Goal: Use online tool/utility: Use online tool/utility

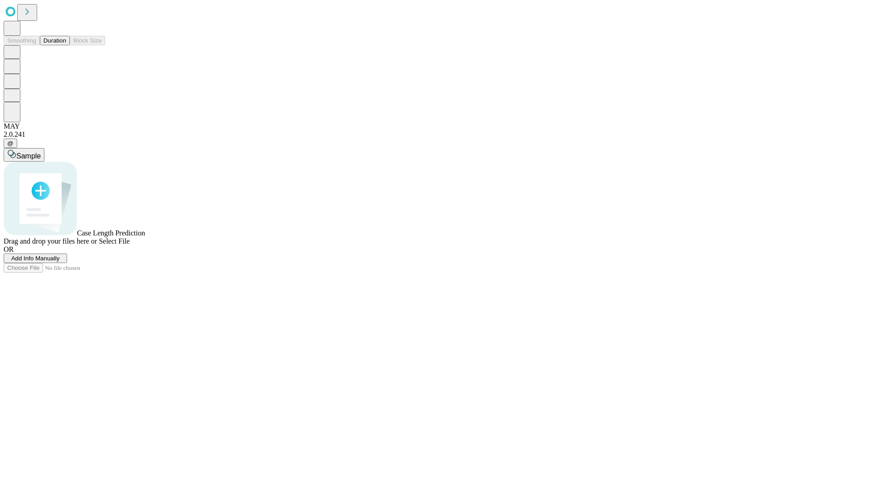
click at [66, 45] on button "Duration" at bounding box center [55, 41] width 30 height 10
click at [60, 262] on span "Add Info Manually" at bounding box center [35, 258] width 48 height 7
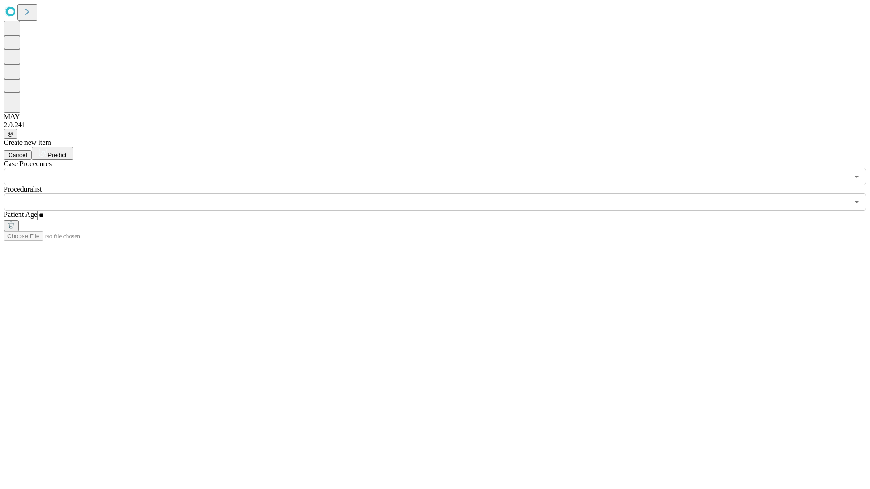
type input "**"
click at [441, 193] on input "text" at bounding box center [426, 201] width 845 height 17
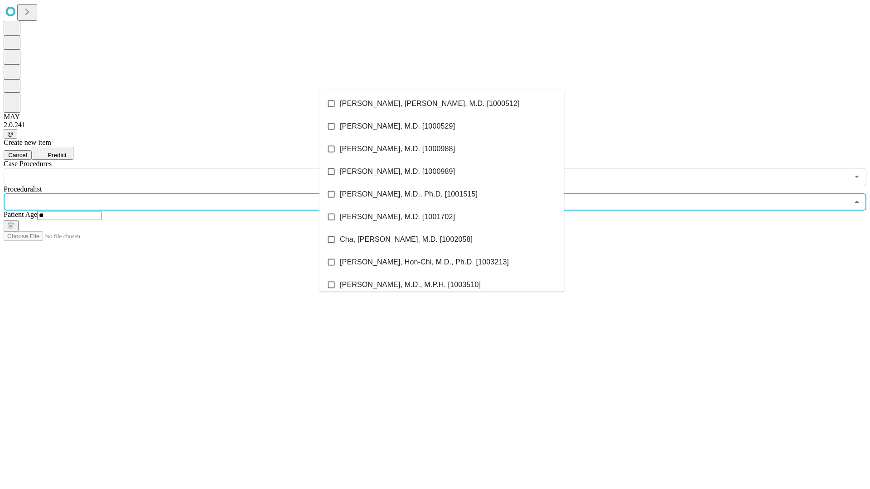
click at [442, 104] on li "[PERSON_NAME], [PERSON_NAME], M.D. [1000512]" at bounding box center [441, 103] width 245 height 23
click at [190, 168] on input "text" at bounding box center [426, 176] width 845 height 17
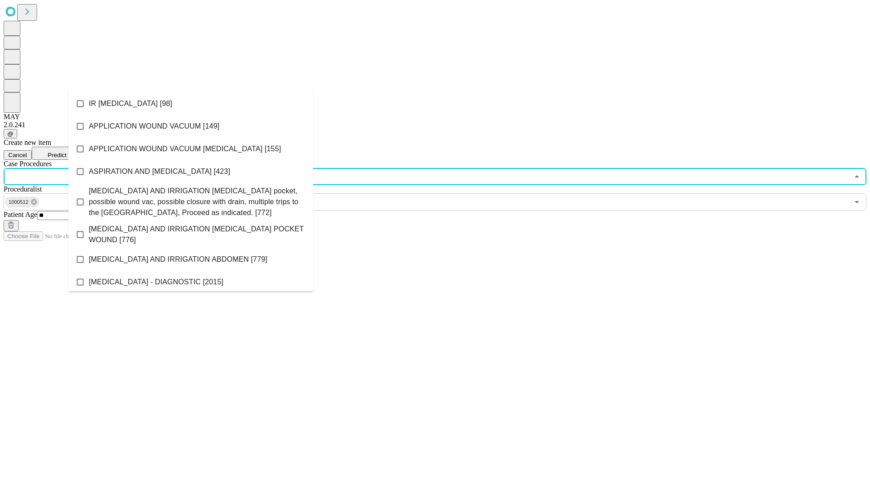
click at [191, 104] on li "IR [MEDICAL_DATA] [98]" at bounding box center [190, 103] width 245 height 23
click at [66, 152] on span "Predict" at bounding box center [57, 155] width 19 height 7
